Goal: Information Seeking & Learning: Check status

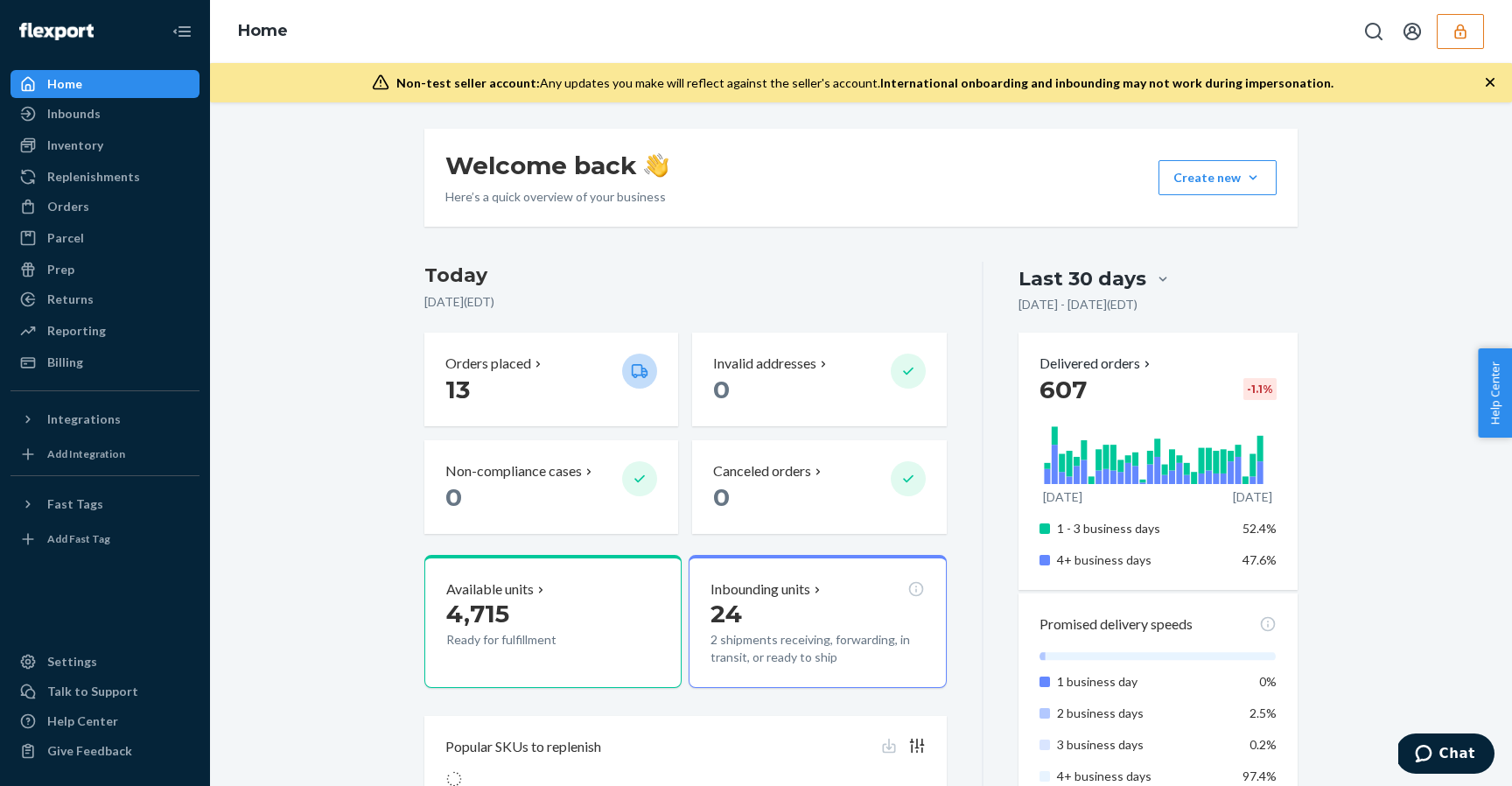
click at [933, 173] on div "Welcome back Here’s a quick overview of your business Create new Create new inb…" at bounding box center [860, 177] width 873 height 98
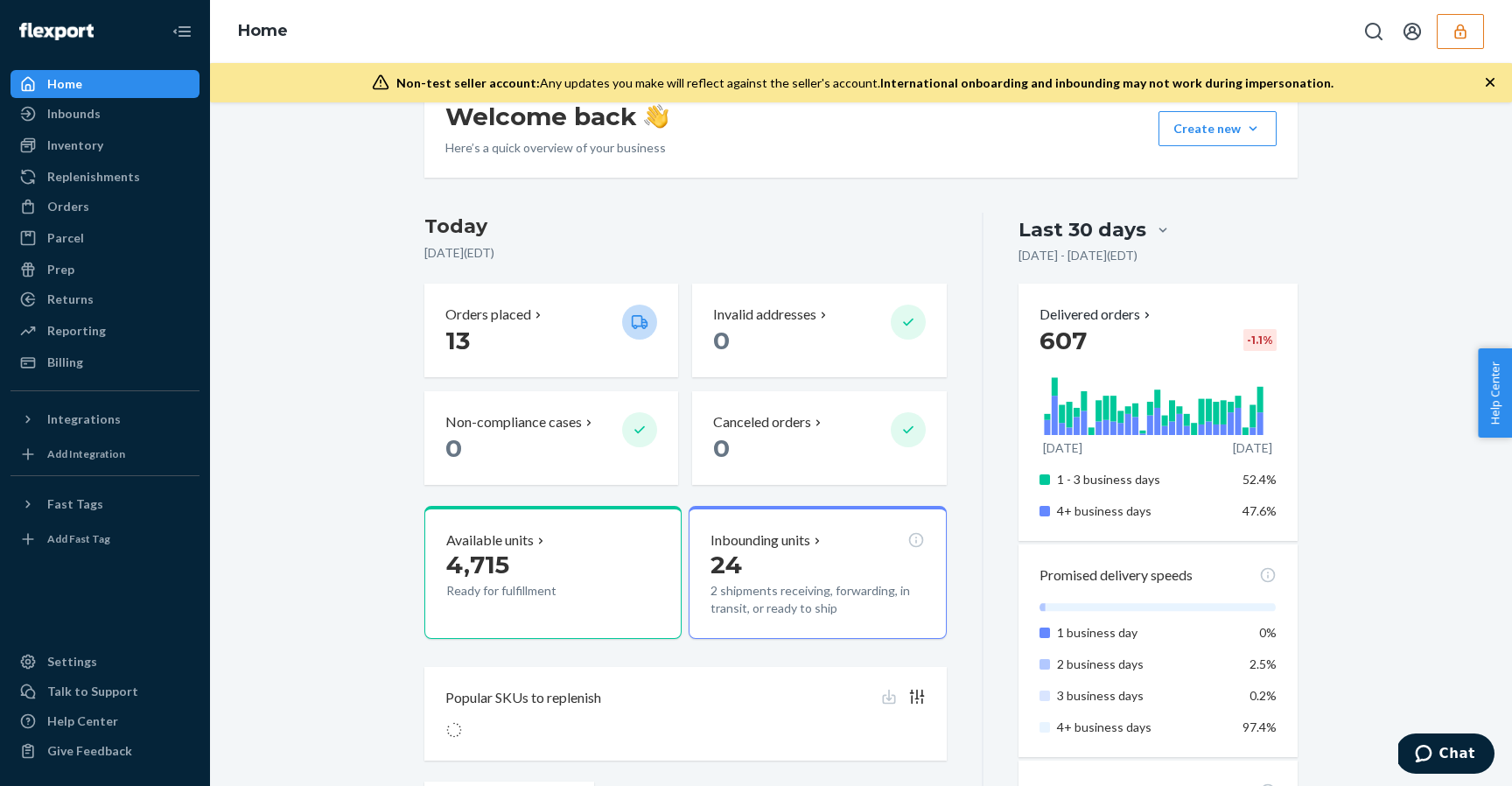
scroll to position [58, 0]
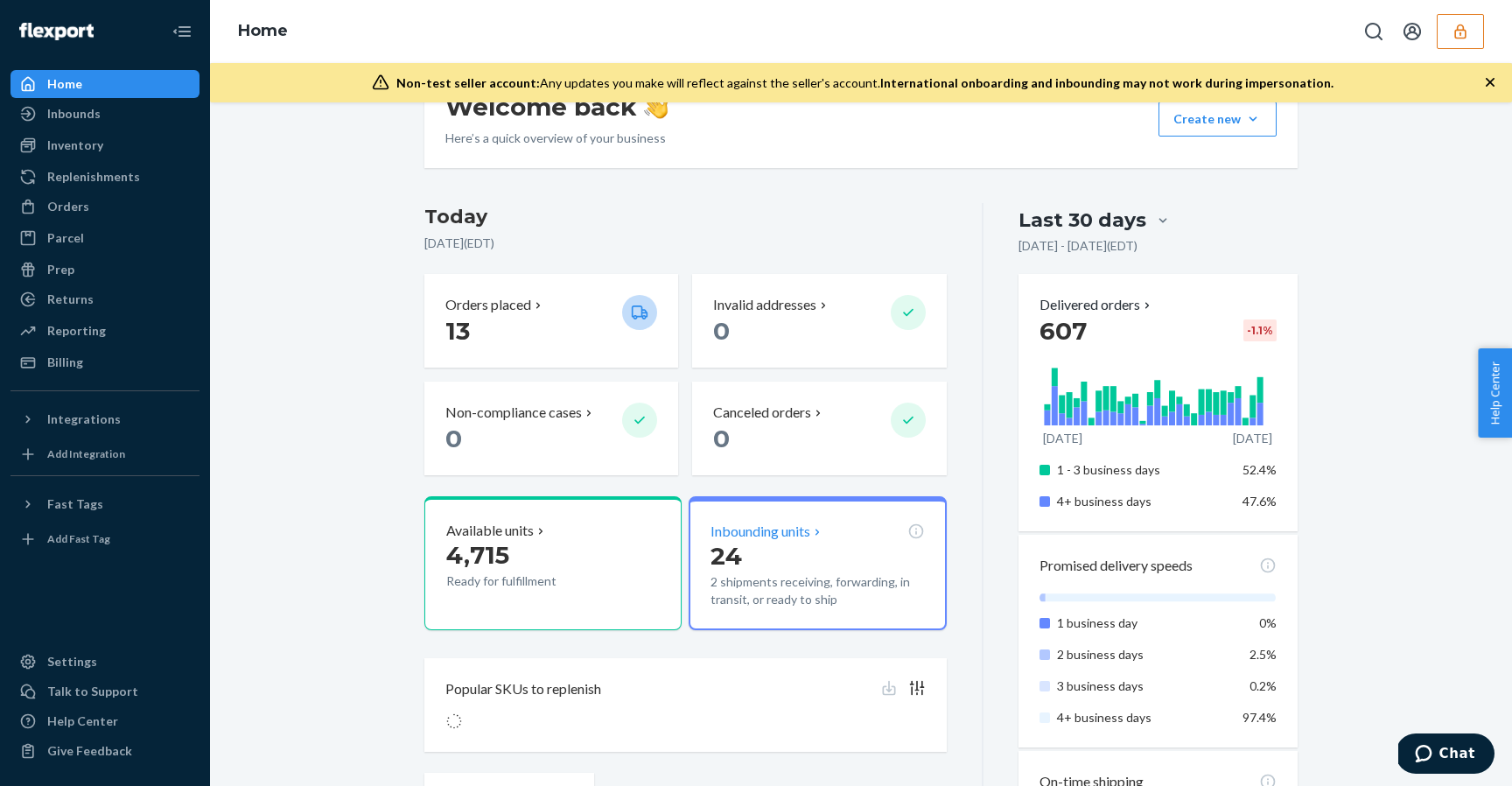
click at [773, 508] on div "Inbounding units 24 2 shipments receiving, forwarding, in transit, or ready to …" at bounding box center [817, 563] width 257 height 134
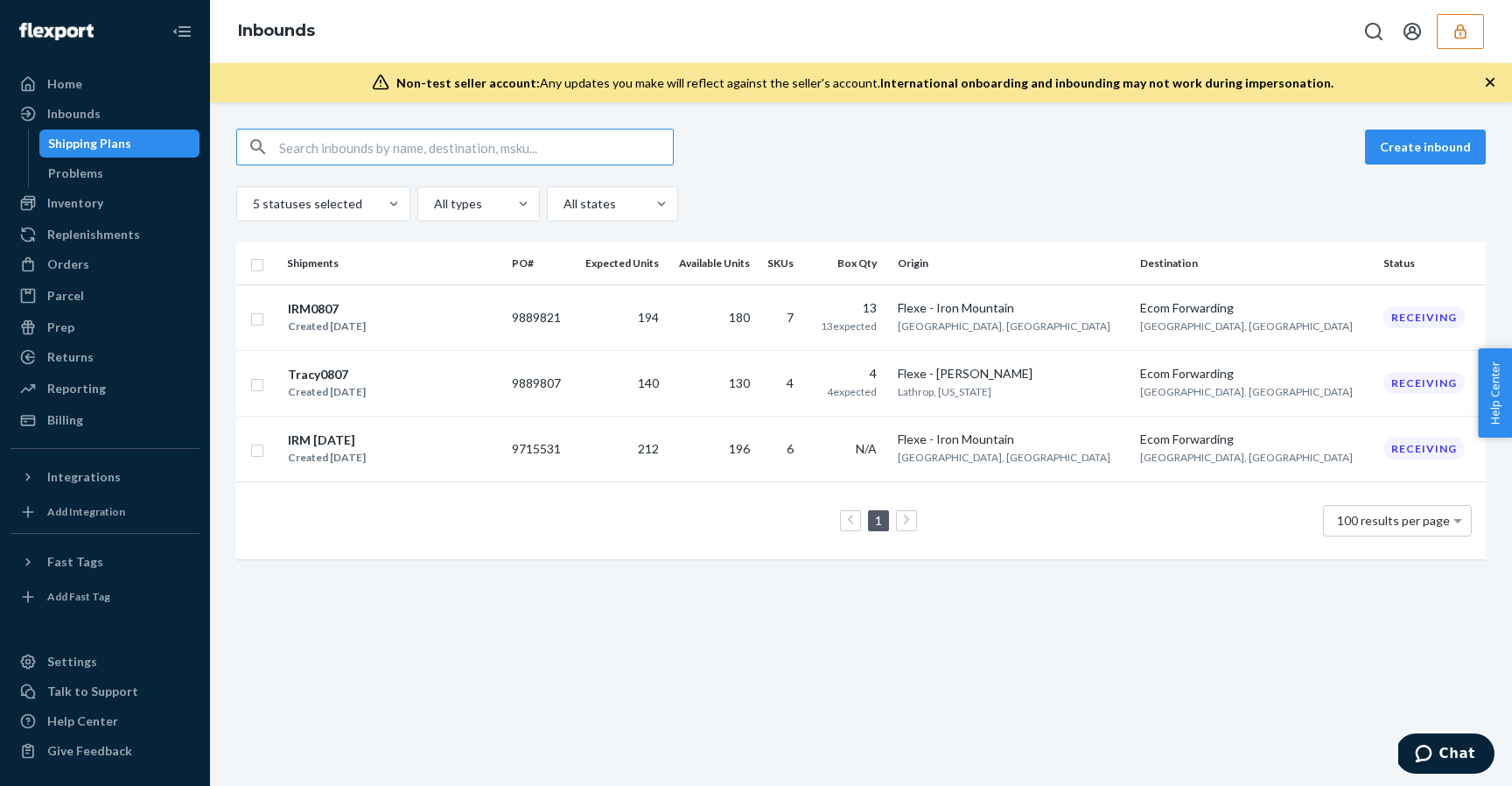
click at [879, 194] on div "5 statuses selected All types All states" at bounding box center [861, 203] width 1250 height 35
click at [666, 385] on td "140" at bounding box center [618, 382] width 93 height 66
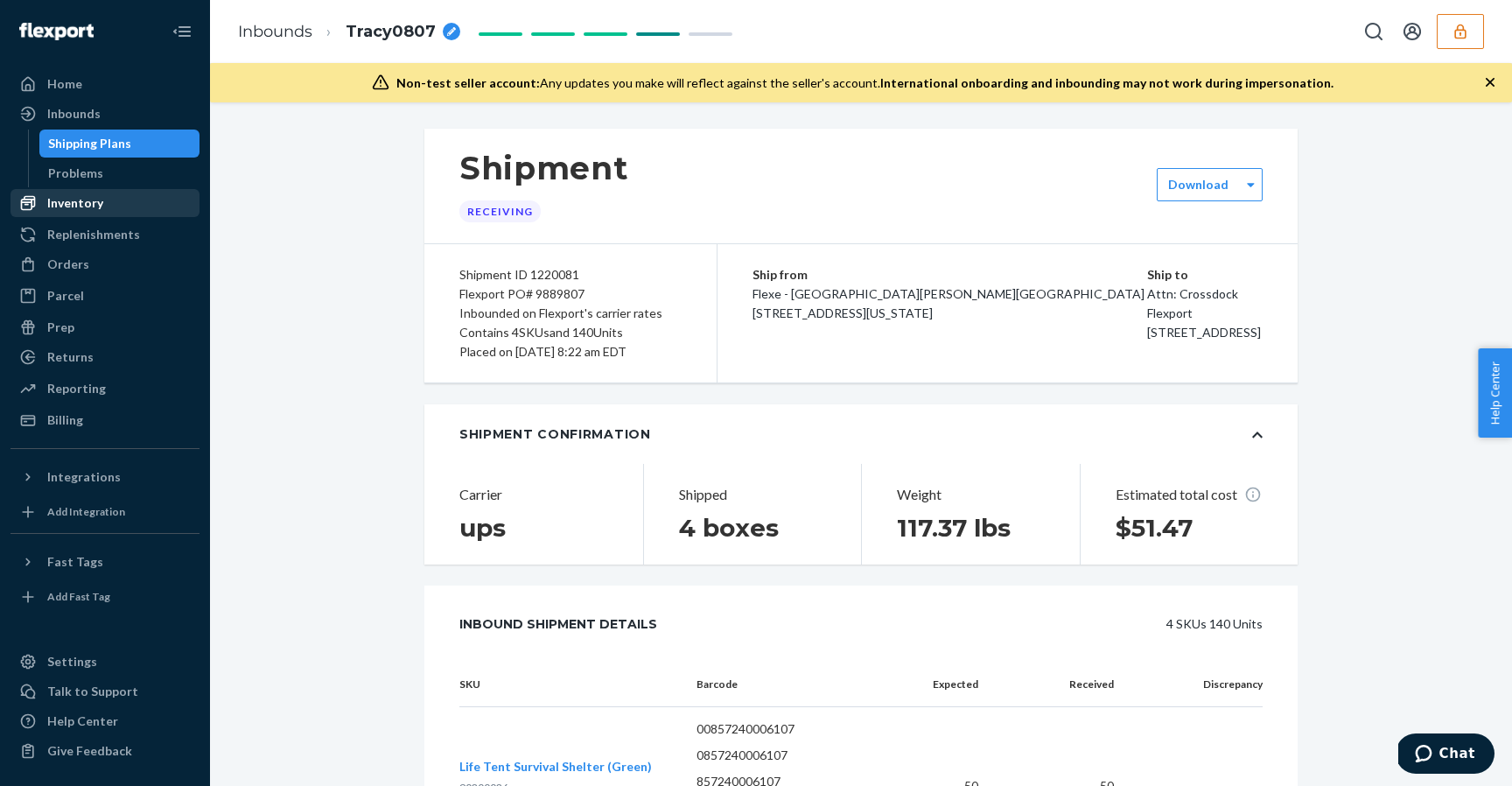
click at [120, 207] on div "Inventory" at bounding box center [105, 202] width 185 height 24
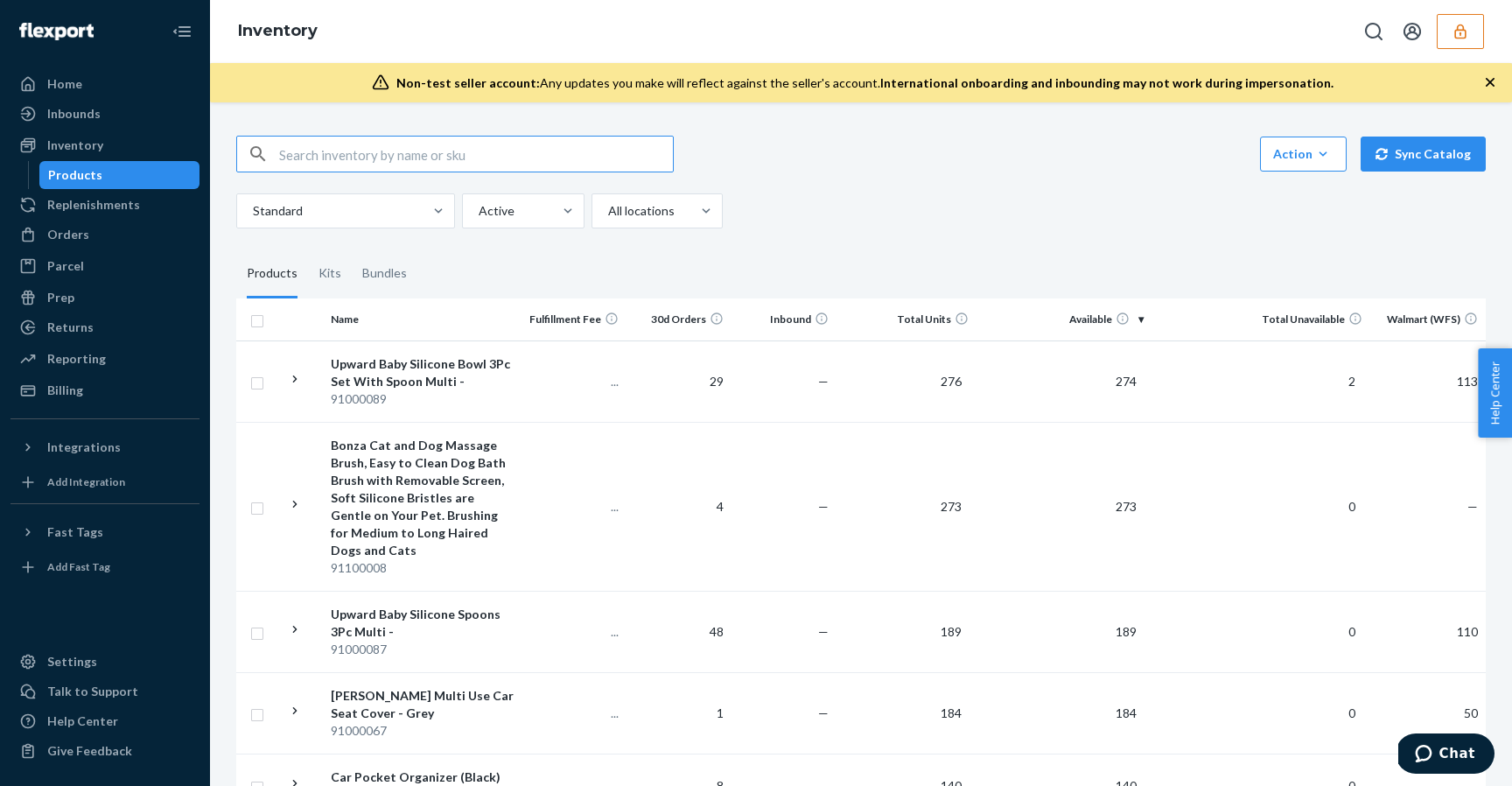
click at [1000, 193] on div "Standard Active All locations" at bounding box center [854, 210] width 1236 height 35
click at [1091, 167] on div "Action Create product Create kit or bundle Bulk create products Bulk update pro…" at bounding box center [861, 154] width 1250 height 37
click at [153, 210] on div "Replenishments" at bounding box center [105, 204] width 185 height 24
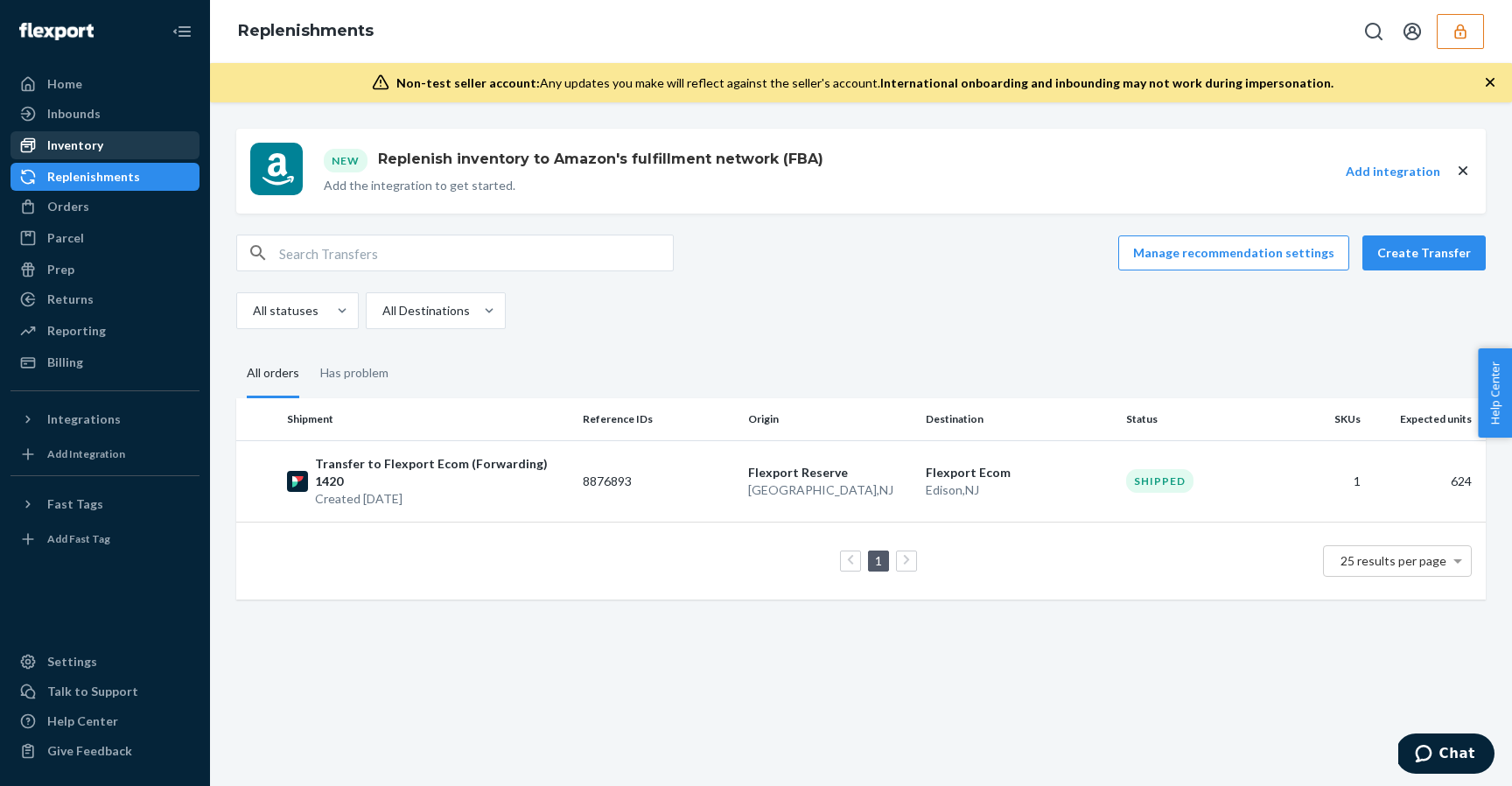
click at [129, 138] on div "Inventory" at bounding box center [105, 145] width 185 height 24
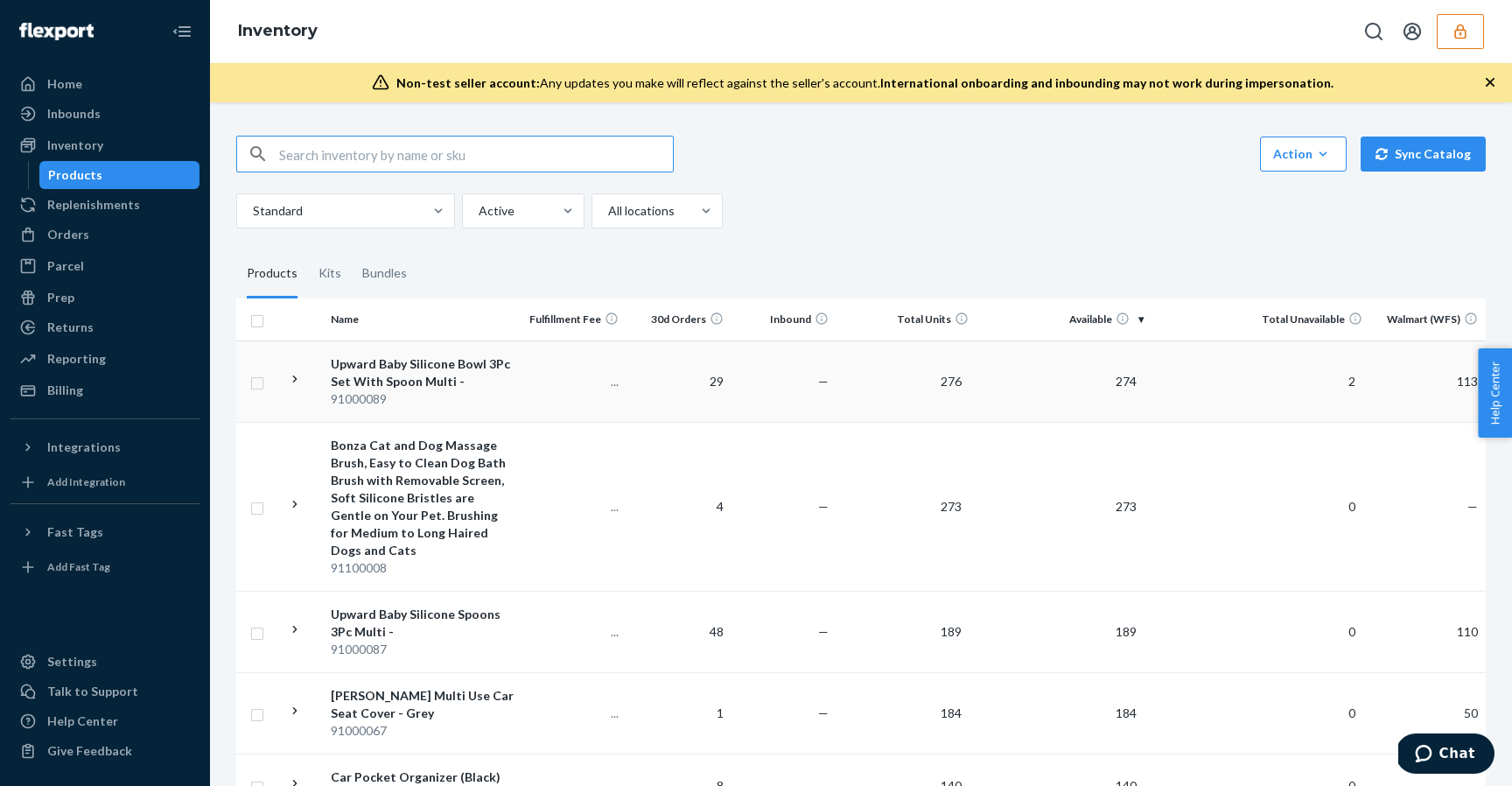
click at [789, 387] on td "—" at bounding box center [783, 381] width 105 height 82
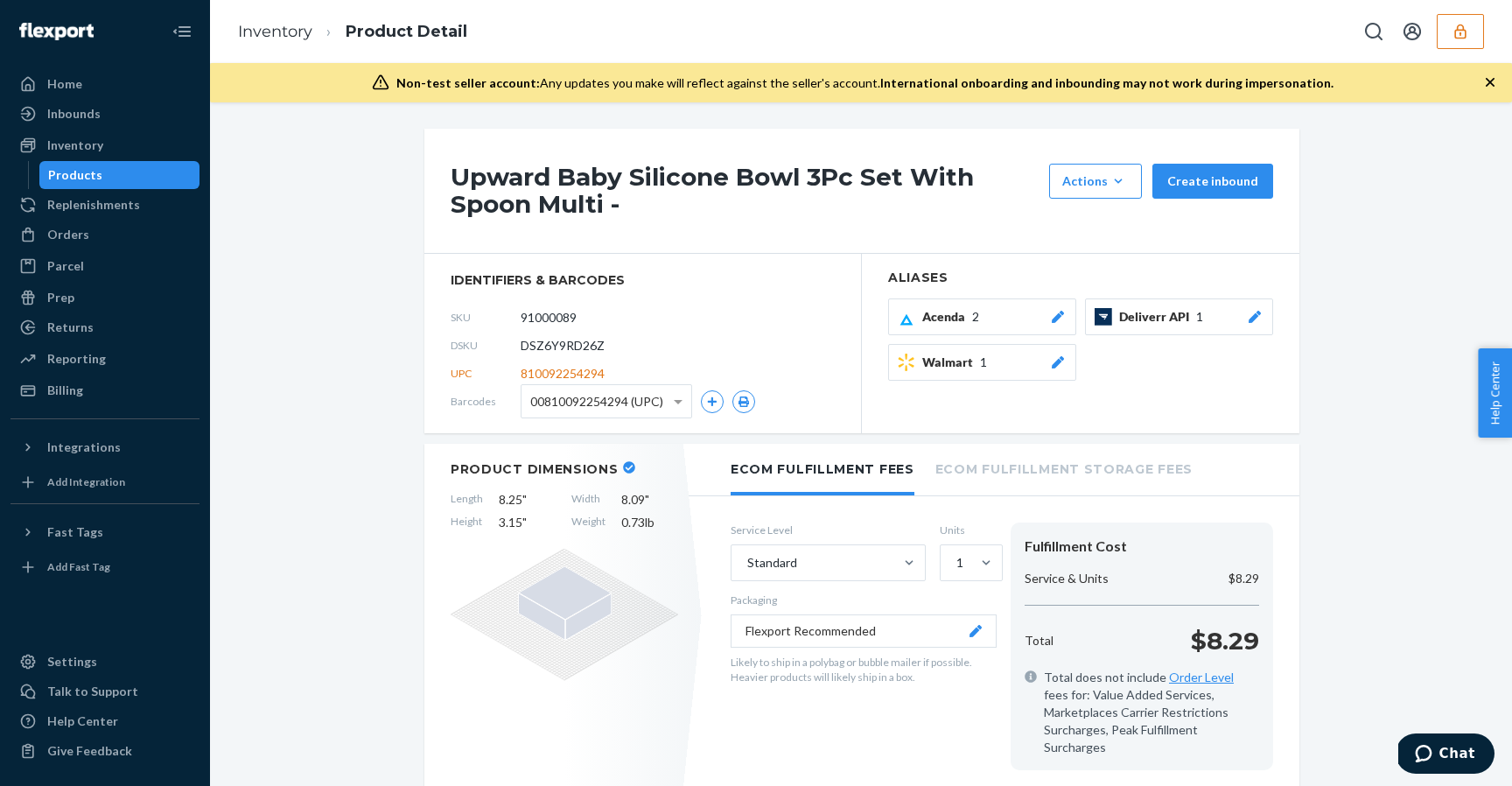
click at [141, 139] on div "Inventory" at bounding box center [105, 145] width 185 height 24
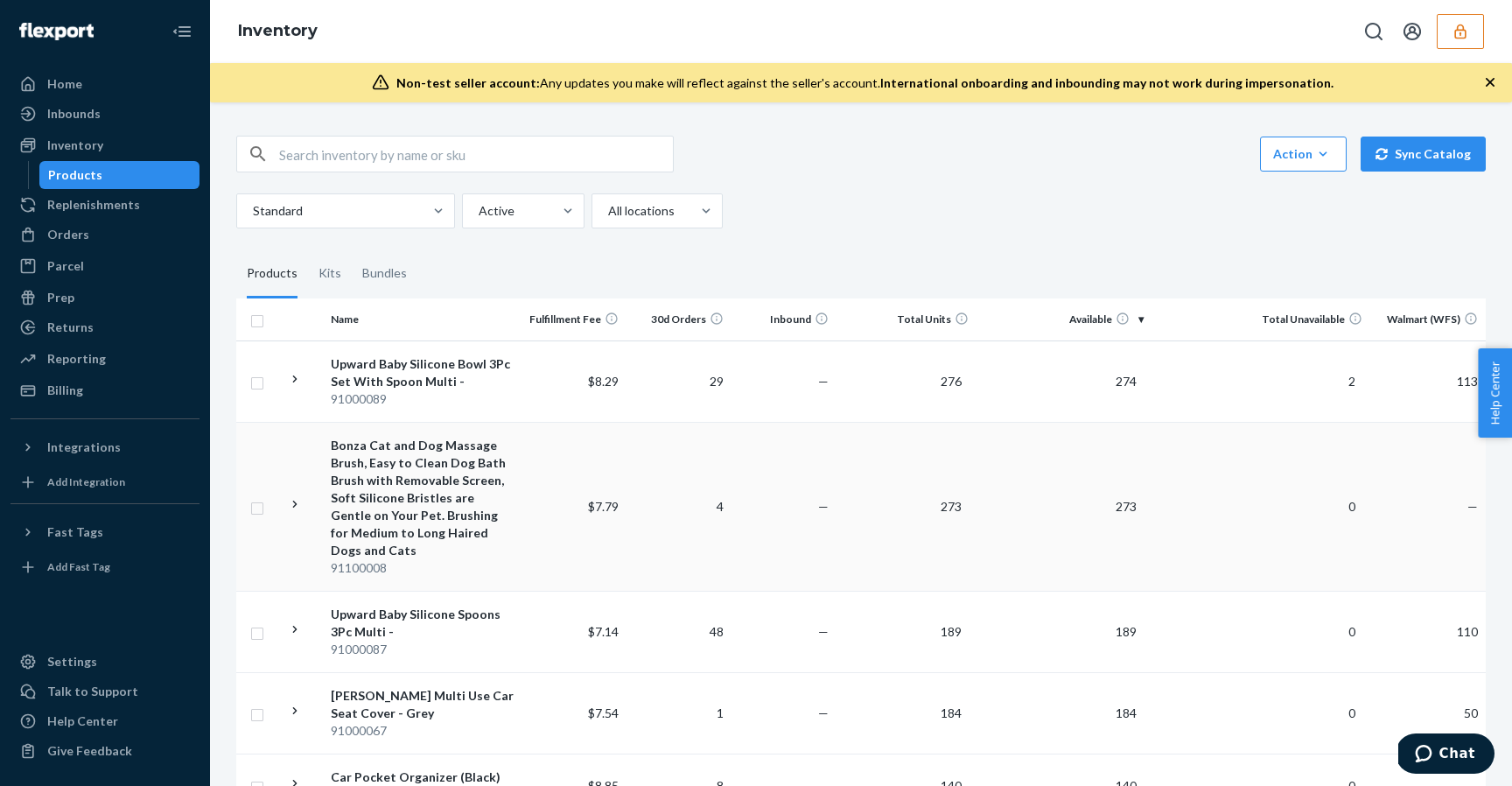
click at [1063, 555] on td "273" at bounding box center [1063, 506] width 175 height 169
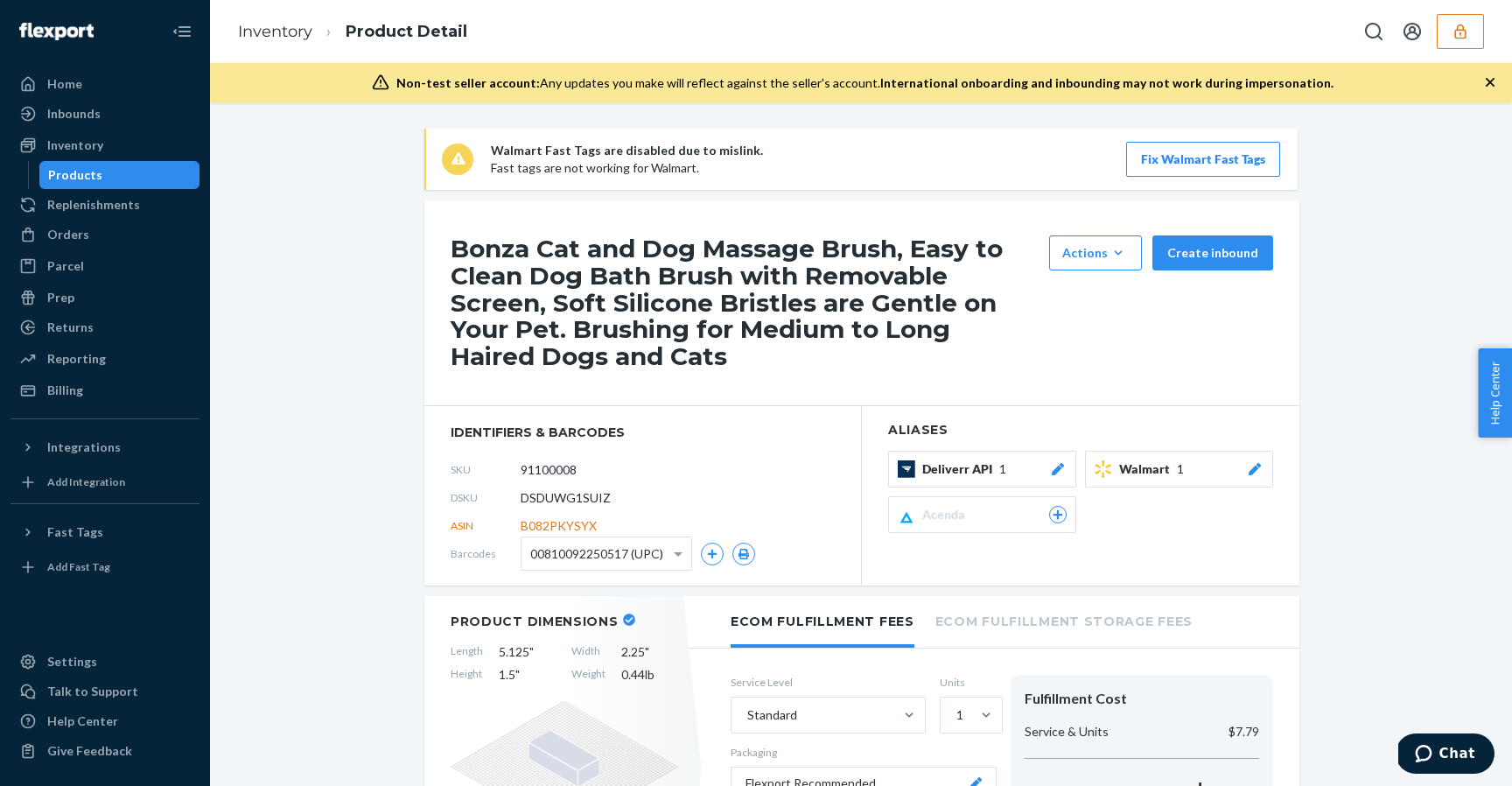
click at [186, 165] on div "Products" at bounding box center [120, 174] width 157 height 24
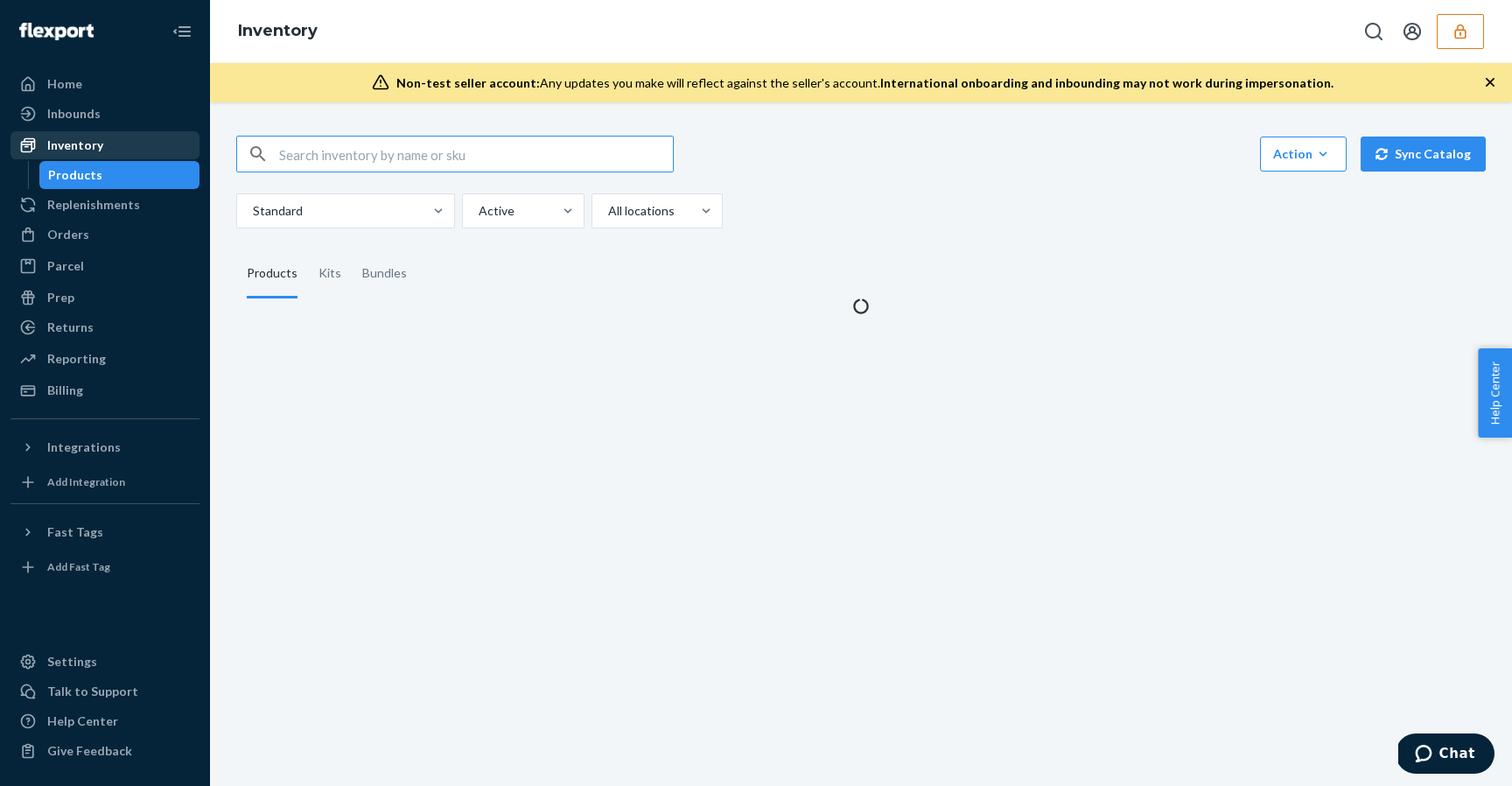
click at [186, 148] on div "Inventory" at bounding box center [105, 145] width 185 height 24
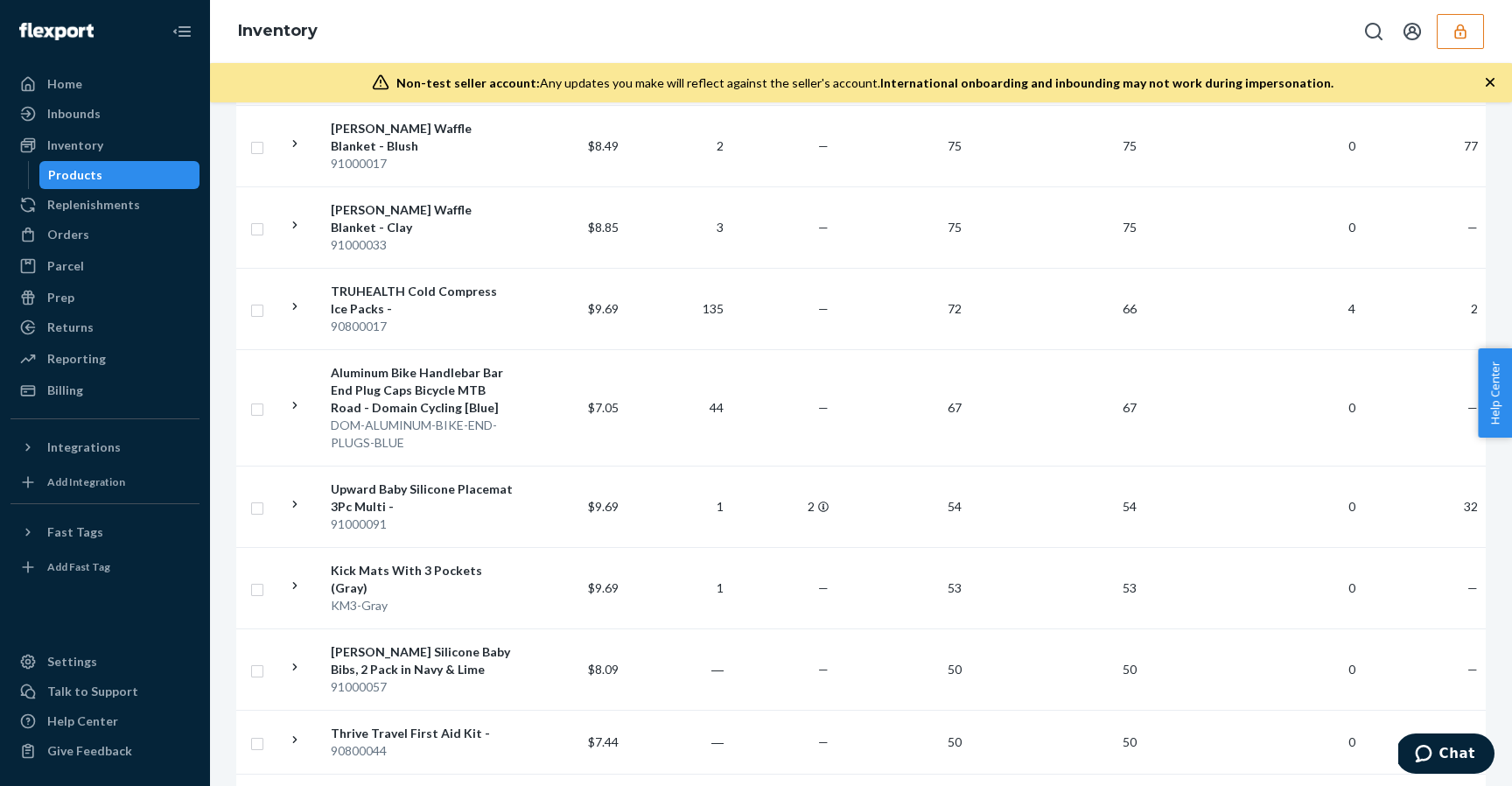
scroll to position [2443, 0]
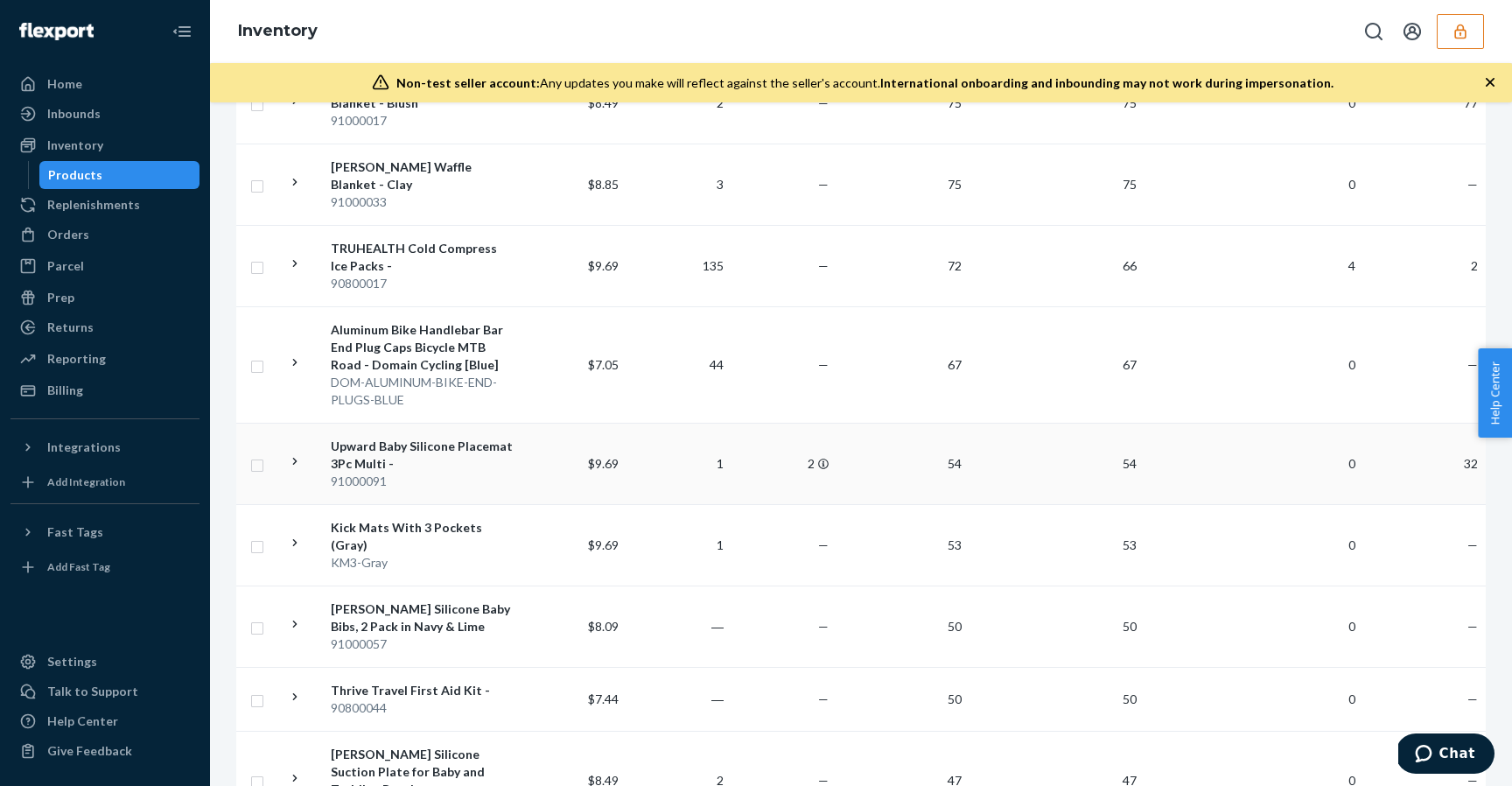
click at [822, 423] on td "2" at bounding box center [783, 463] width 105 height 82
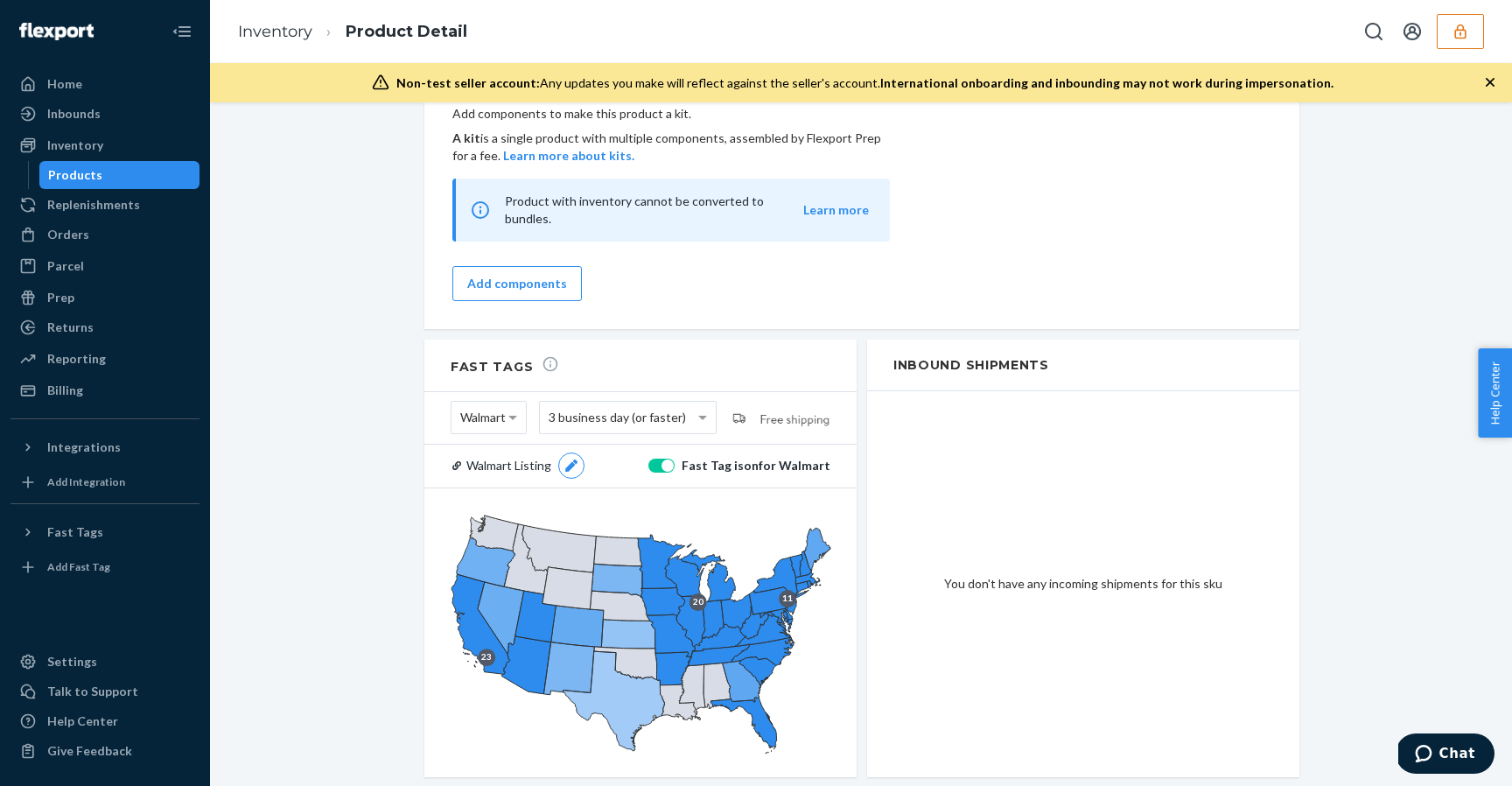
scroll to position [1426, 0]
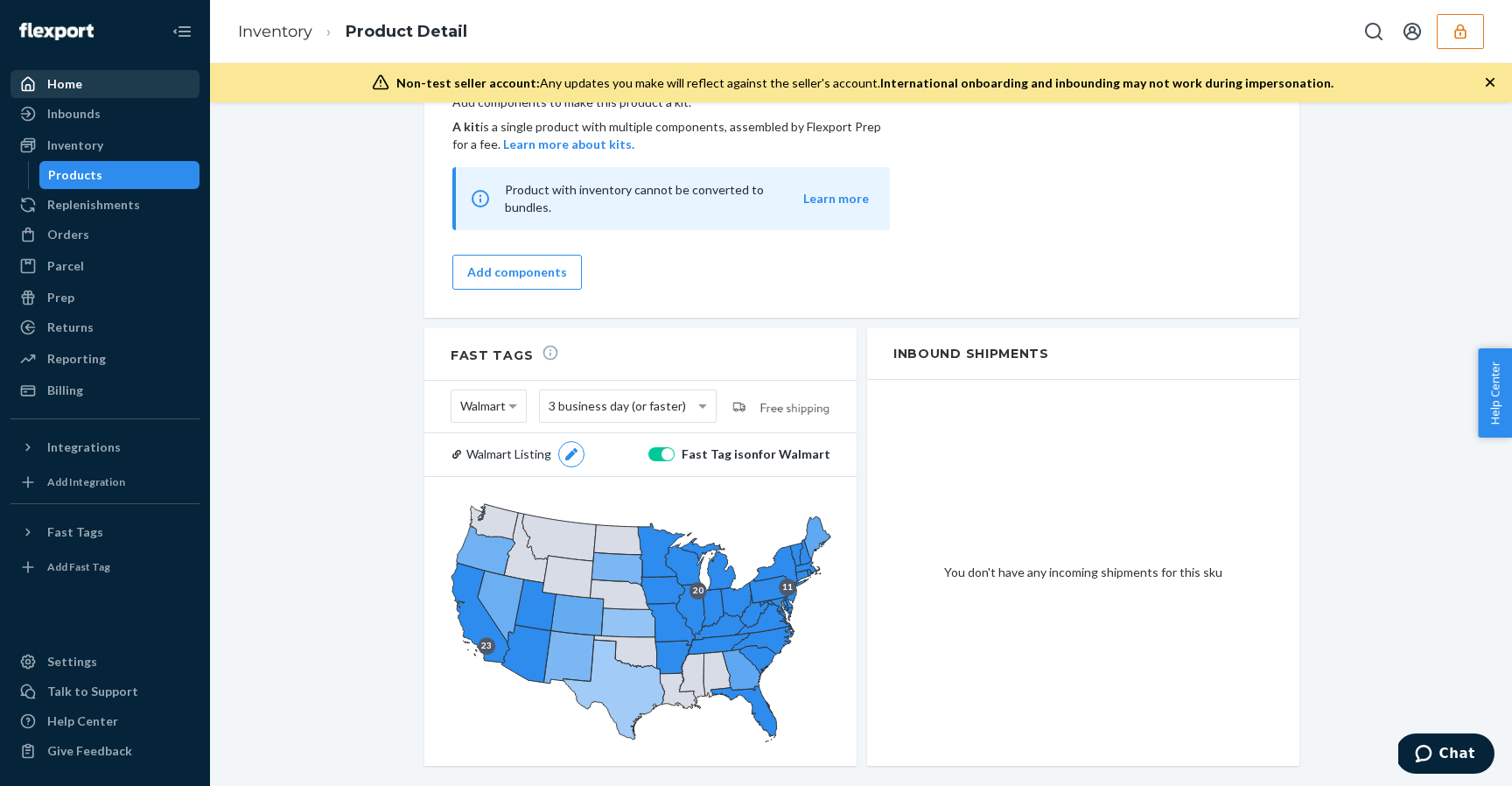
click at [138, 88] on div "Home" at bounding box center [105, 84] width 185 height 24
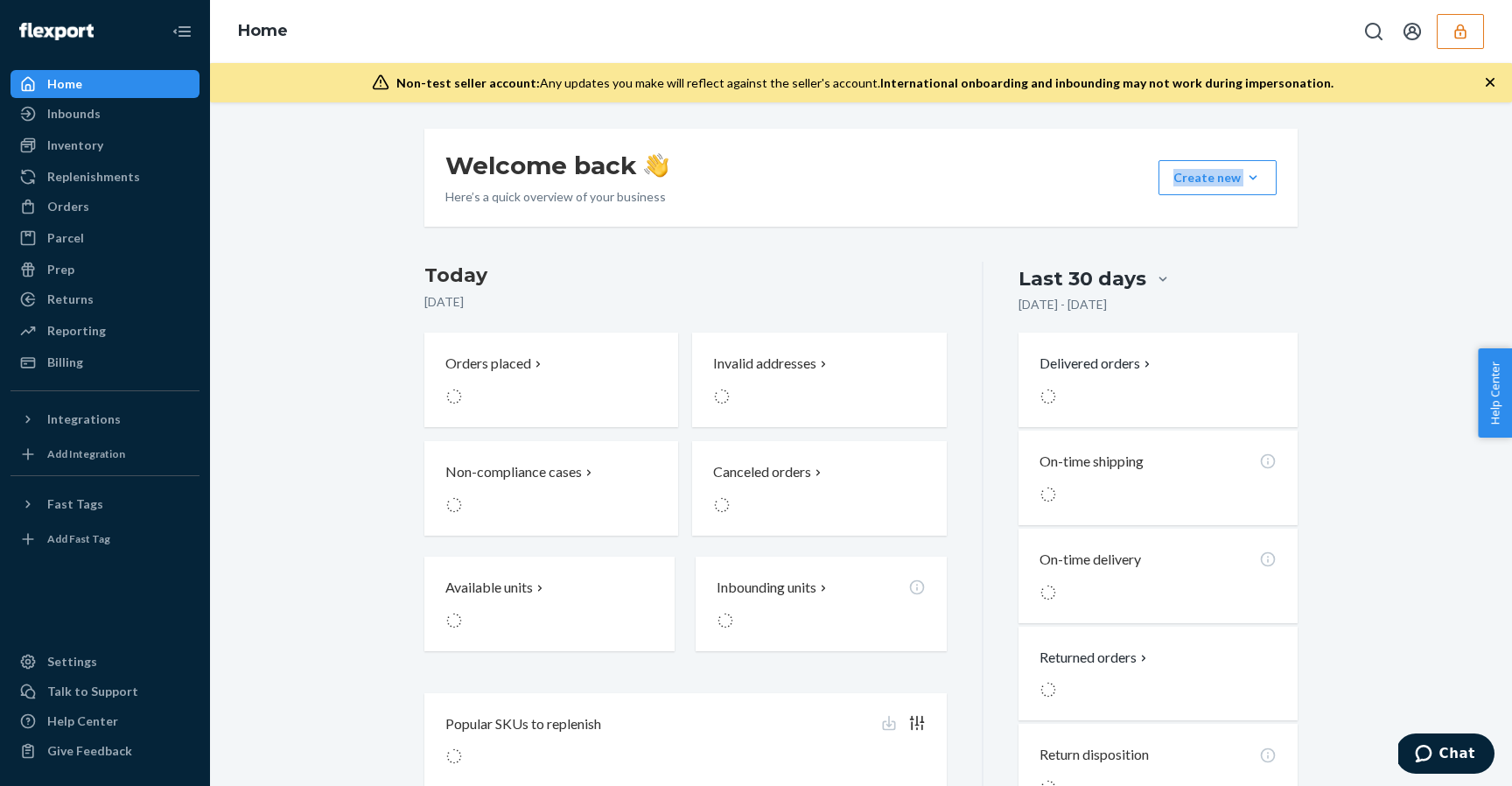
click at [288, 226] on div "Welcome back Here’s a quick overview of your business Create new Create new inb…" at bounding box center [860, 473] width 1276 height 690
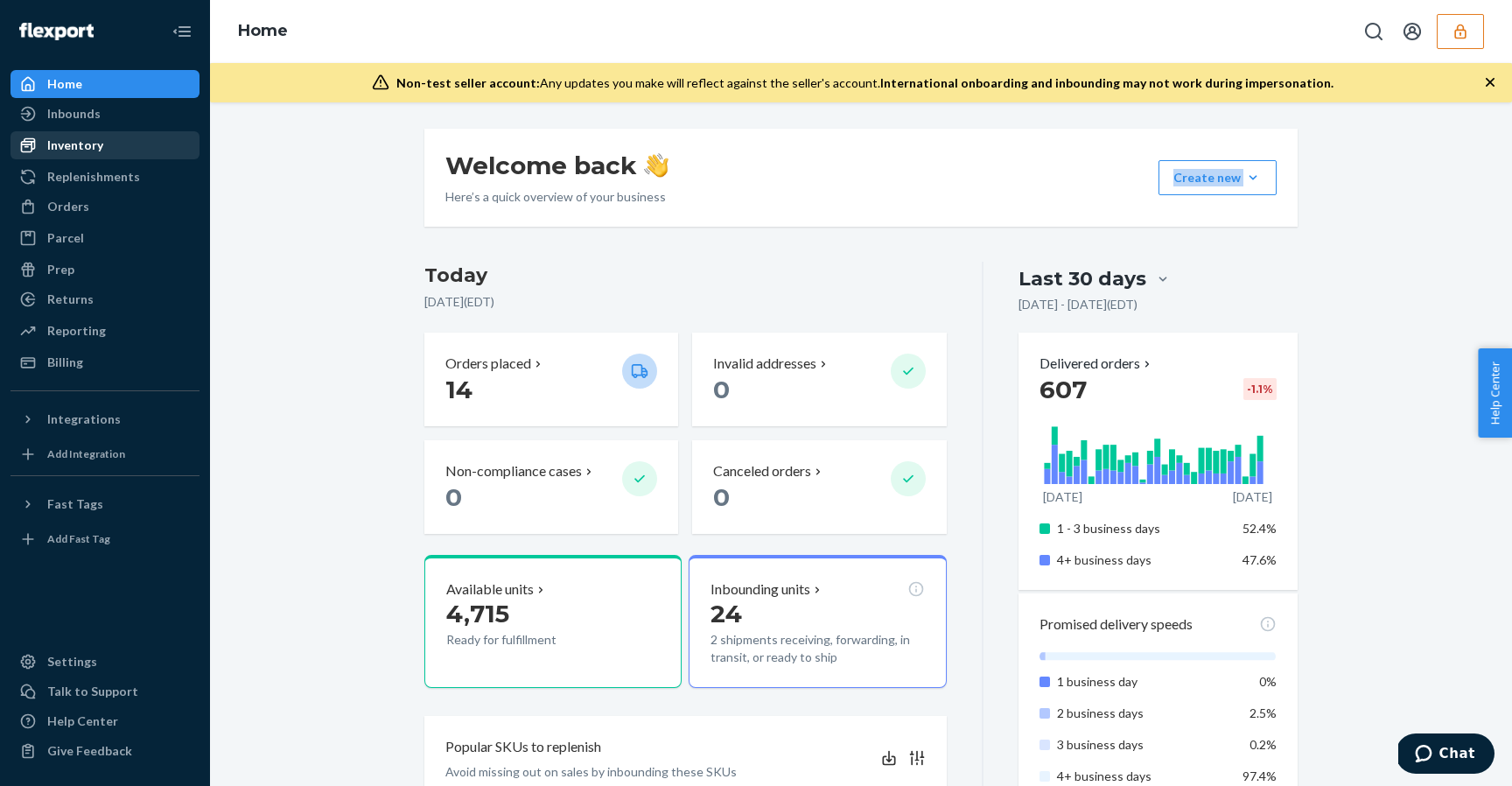
click at [188, 147] on div "Inventory" at bounding box center [105, 145] width 185 height 24
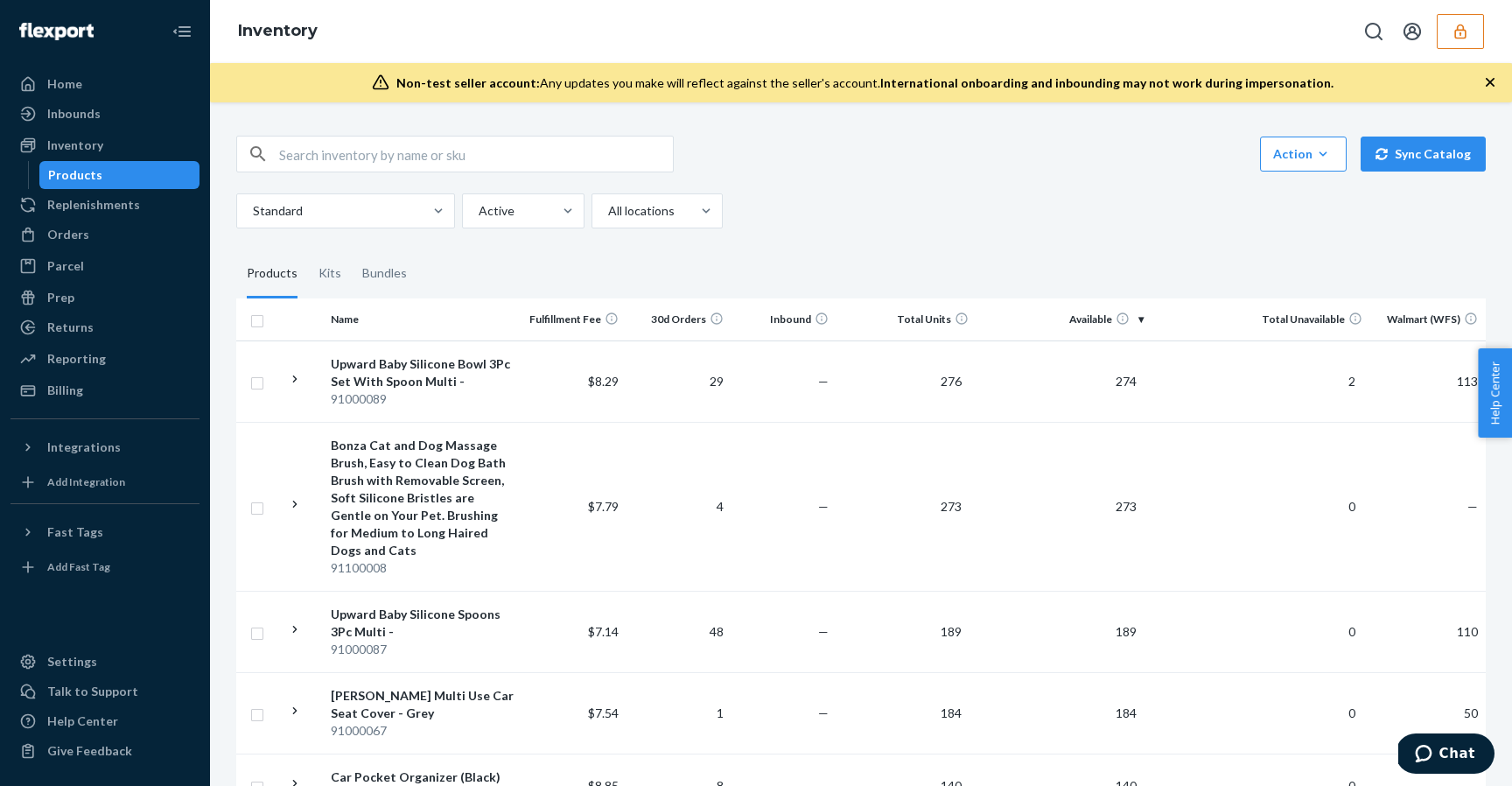
click at [1458, 29] on icon "button" at bounding box center [1460, 31] width 17 height 17
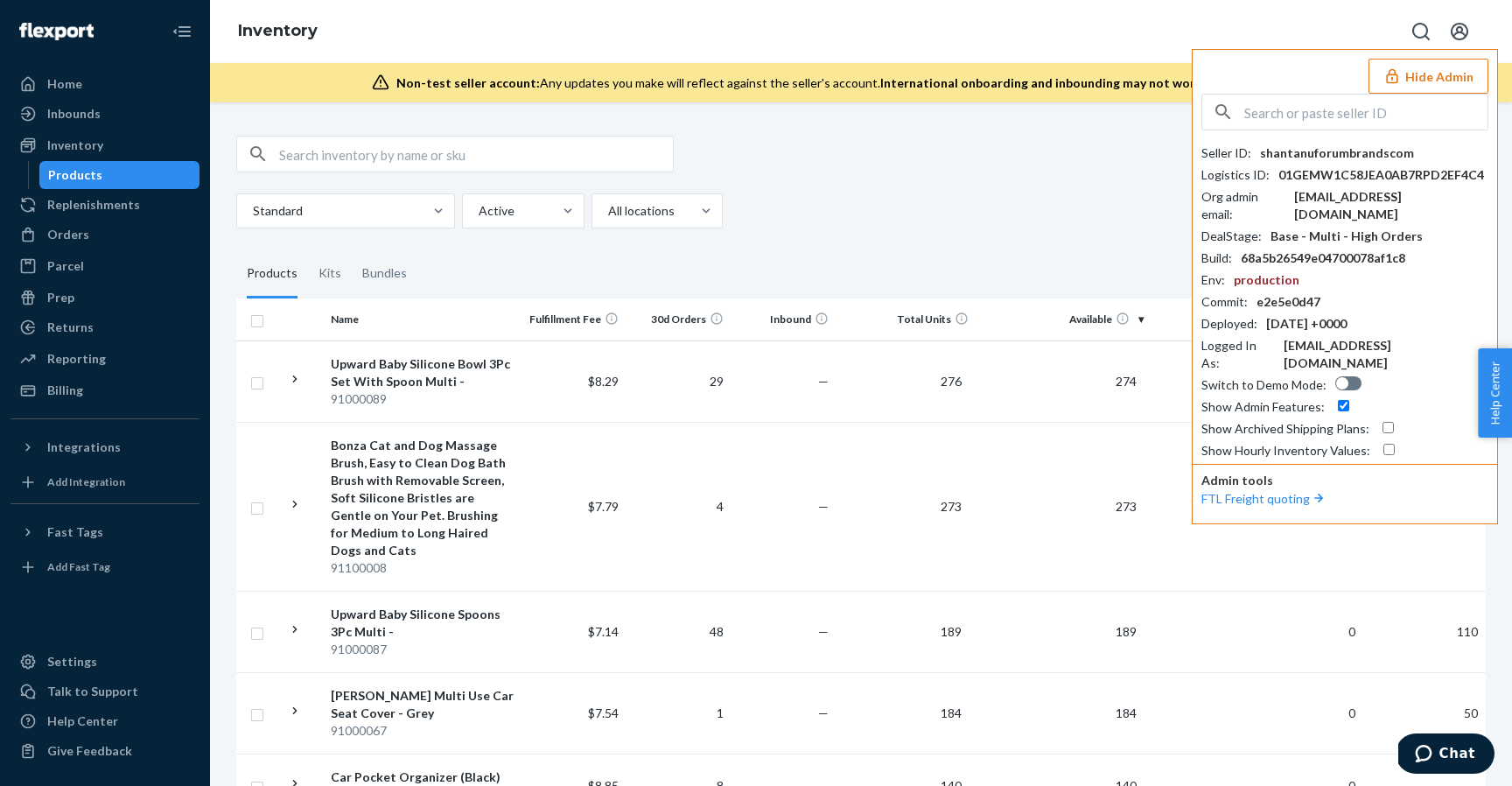
click at [1460, 72] on button "Hide Admin" at bounding box center [1428, 76] width 120 height 35
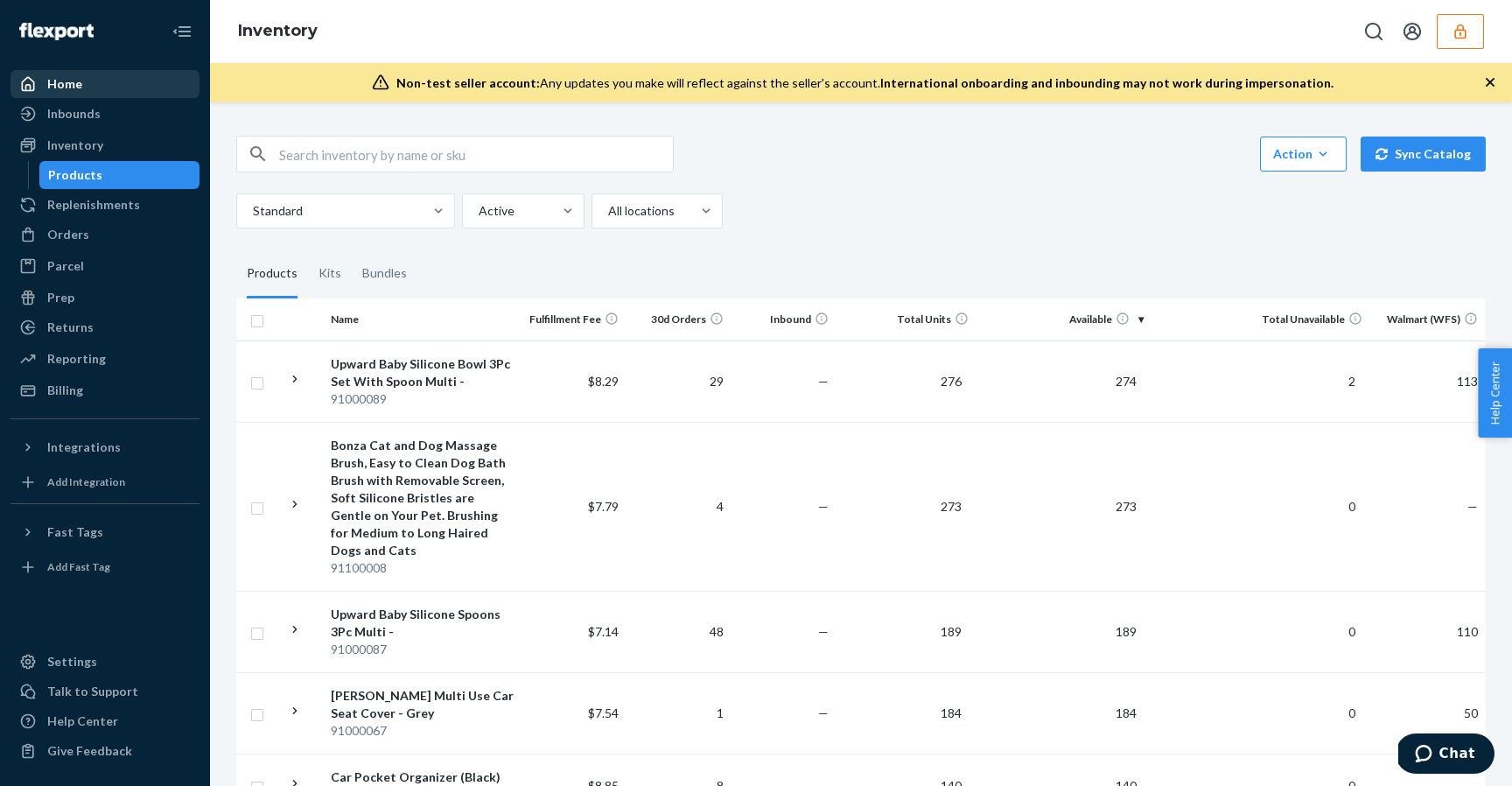
drag, startPoint x: 144, startPoint y: 94, endPoint x: 184, endPoint y: 90, distance: 40.2
click at [144, 94] on div "Home" at bounding box center [105, 84] width 185 height 24
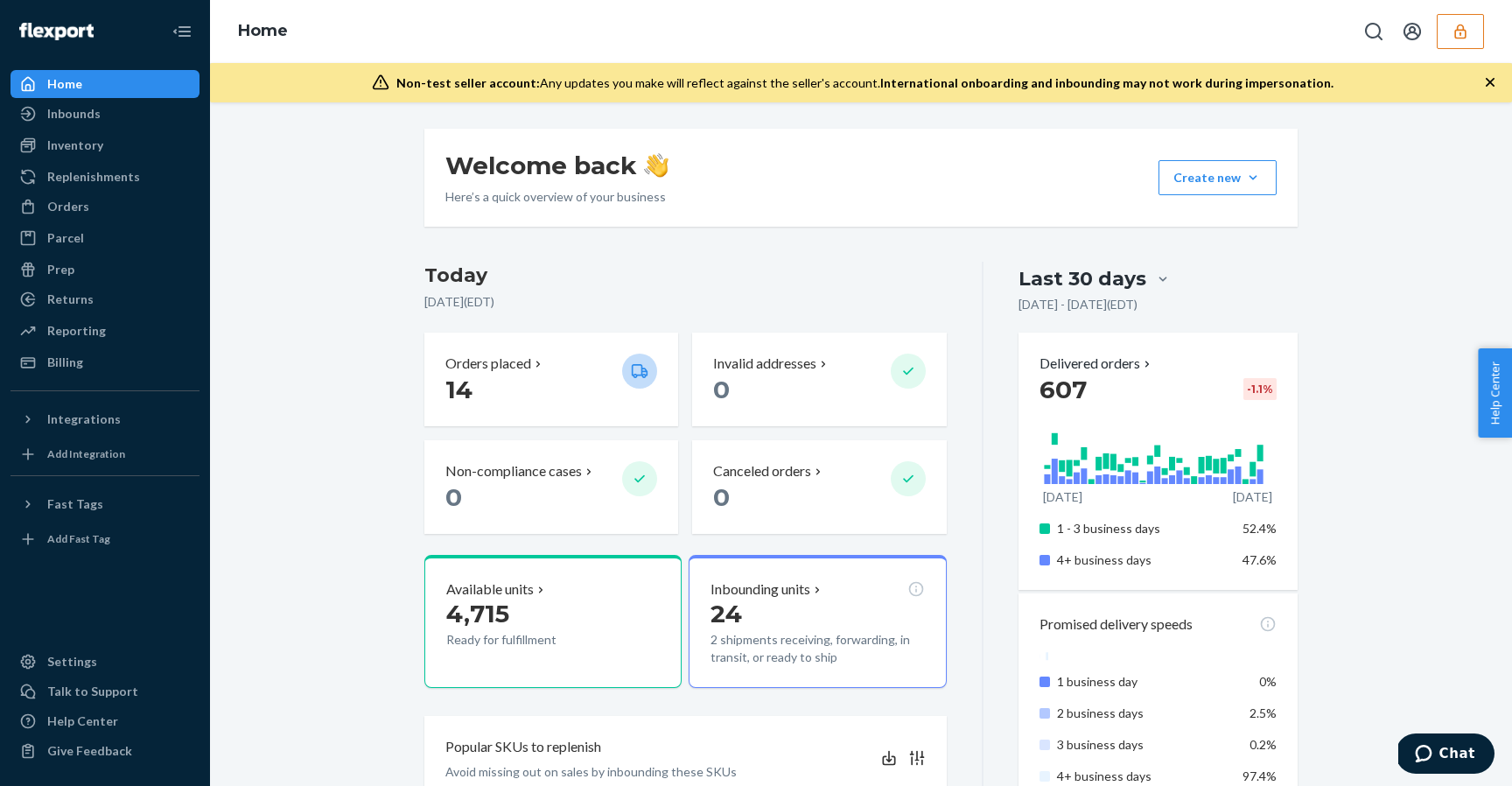
click at [1483, 31] on button "button" at bounding box center [1460, 31] width 48 height 35
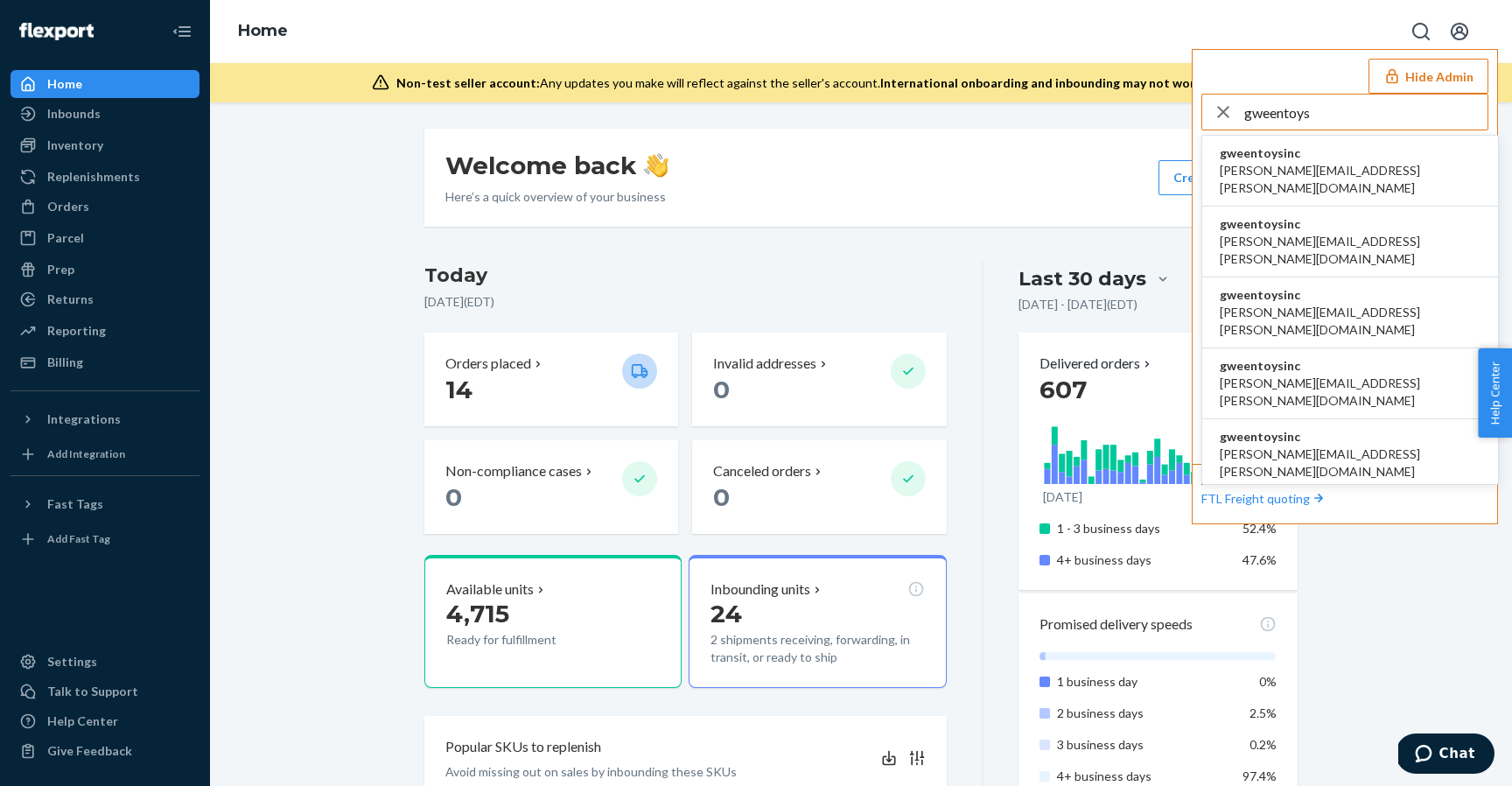
type input "gweentoys"
click at [1420, 70] on button "Hide Admin" at bounding box center [1428, 76] width 120 height 35
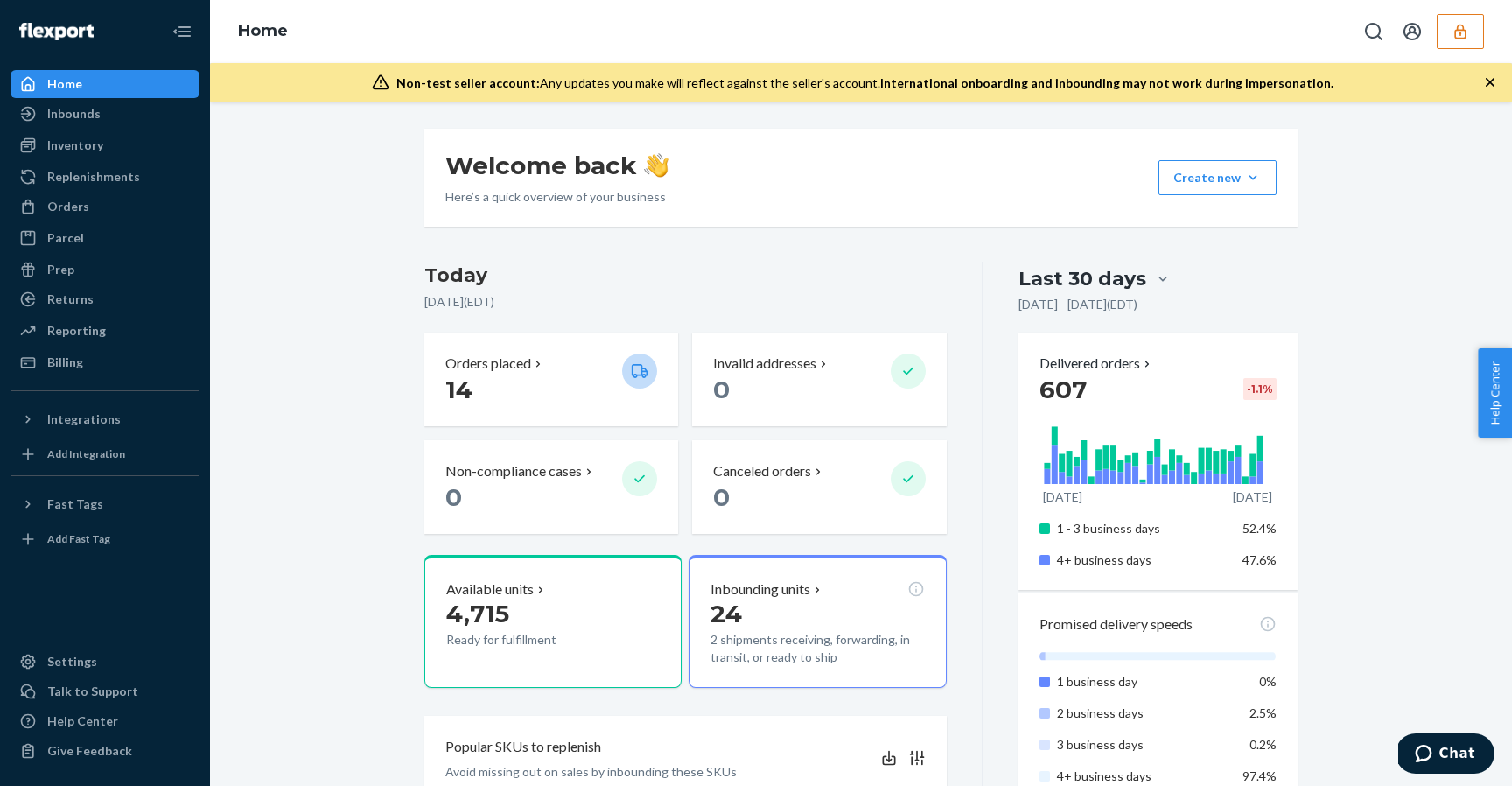
click at [957, 183] on div "Welcome back Here’s a quick overview of your business Create new Create new inb…" at bounding box center [860, 177] width 873 height 98
click at [152, 155] on div "Inventory" at bounding box center [105, 145] width 185 height 24
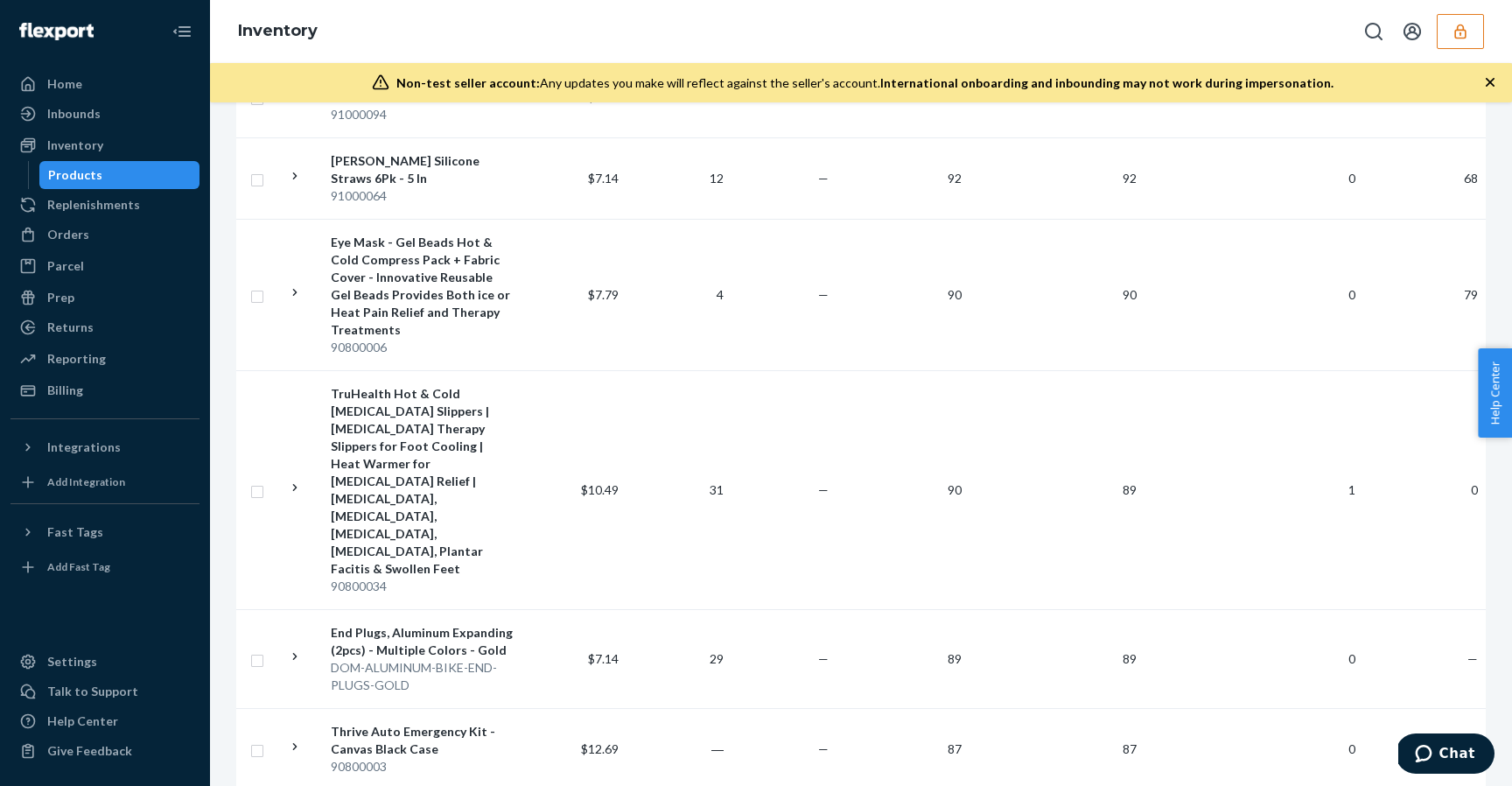
scroll to position [1291, 0]
